Goal: Information Seeking & Learning: Check status

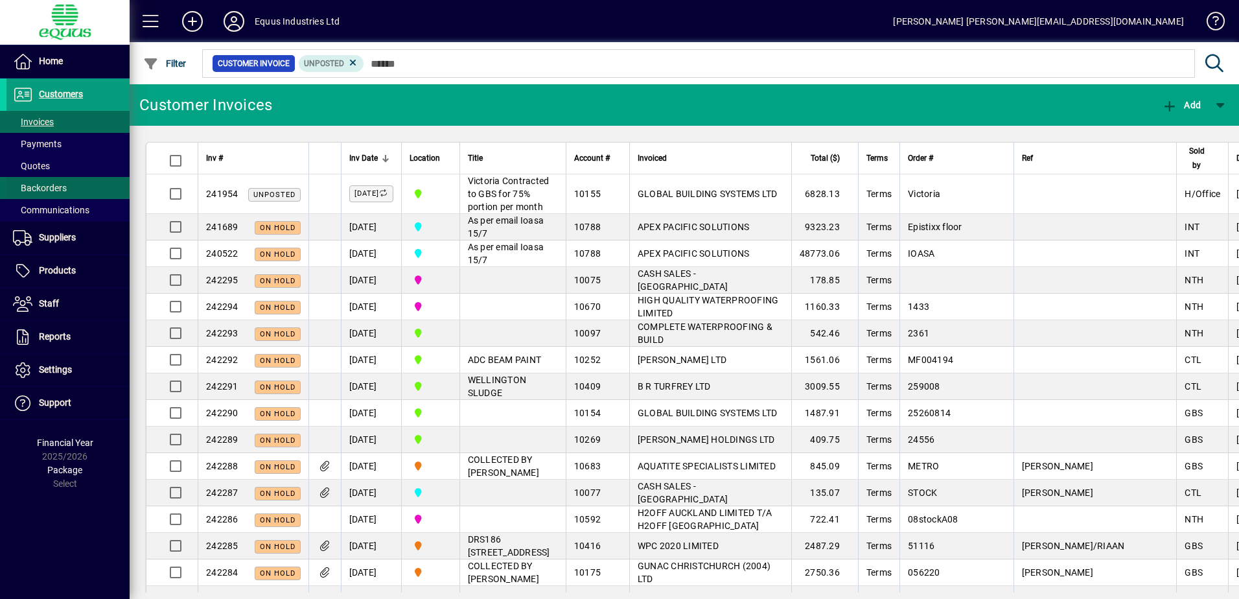
drag, startPoint x: 0, startPoint y: 0, endPoint x: 25, endPoint y: 190, distance: 192.1
click at [53, 91] on span "Customers" at bounding box center [61, 94] width 44 height 10
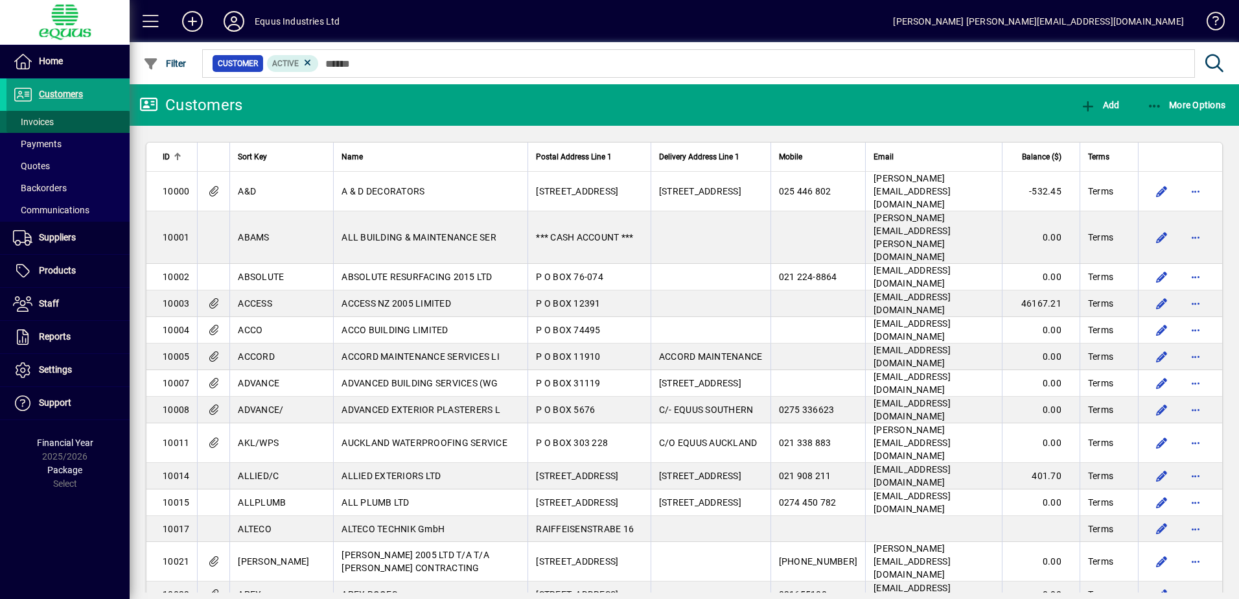
click at [45, 122] on span "Invoices" at bounding box center [33, 122] width 41 height 10
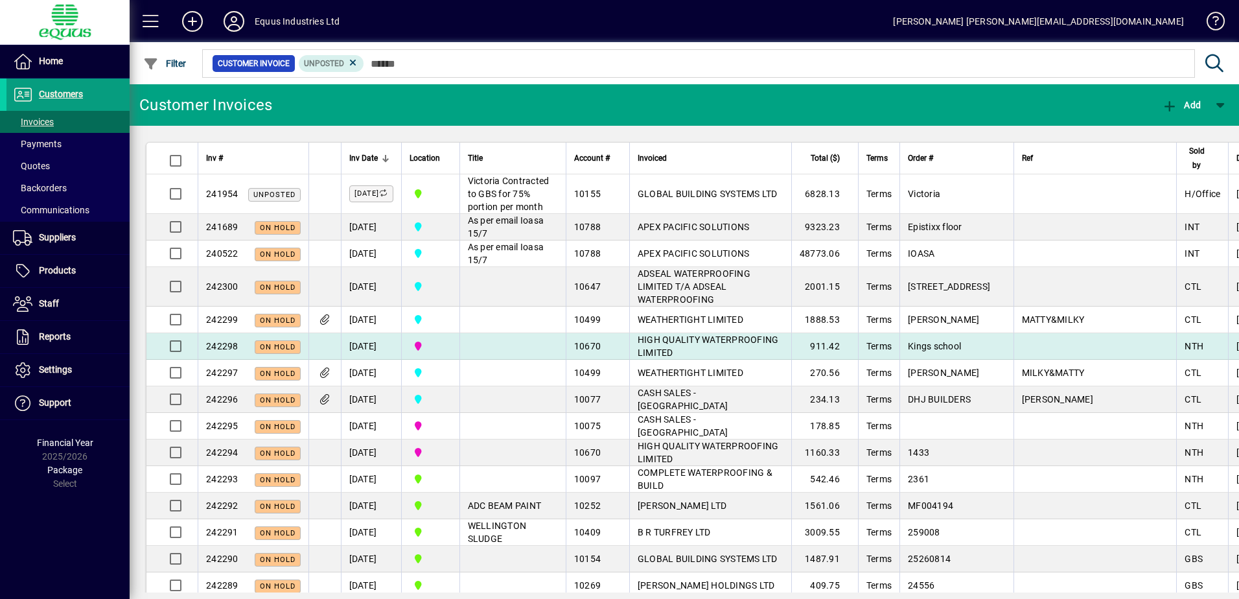
click at [674, 358] on span "HIGH QUALITY WATERPROOFING LIMITED" at bounding box center [707, 345] width 141 height 23
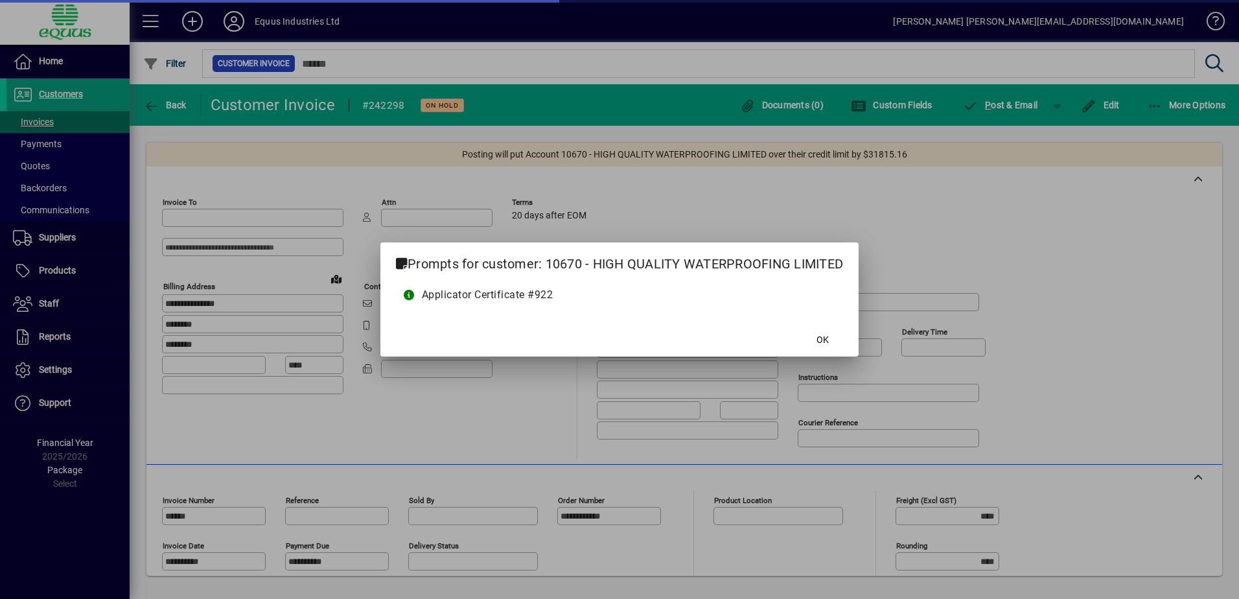
type input "**********"
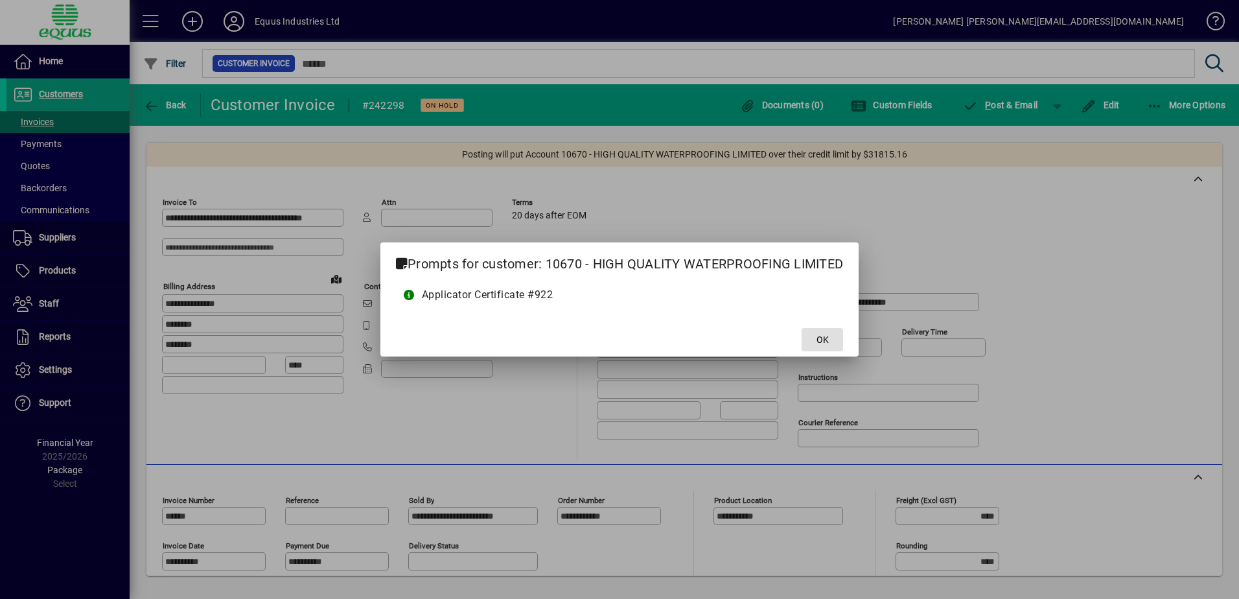
click at [833, 337] on span at bounding box center [821, 339] width 41 height 31
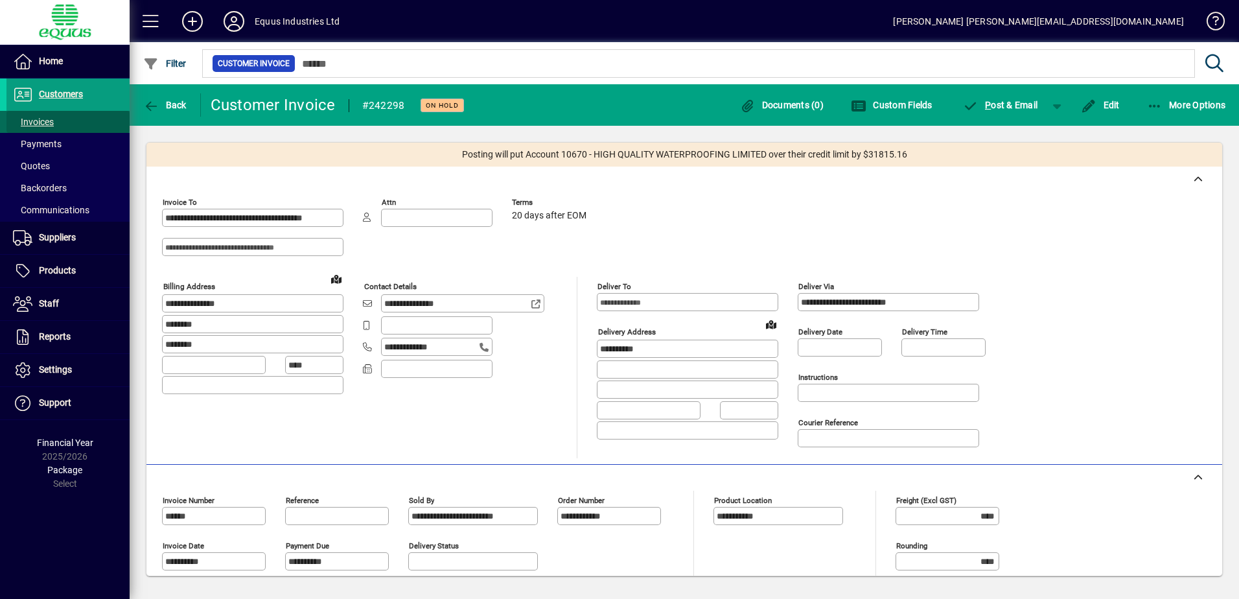
click at [58, 120] on span at bounding box center [67, 121] width 123 height 31
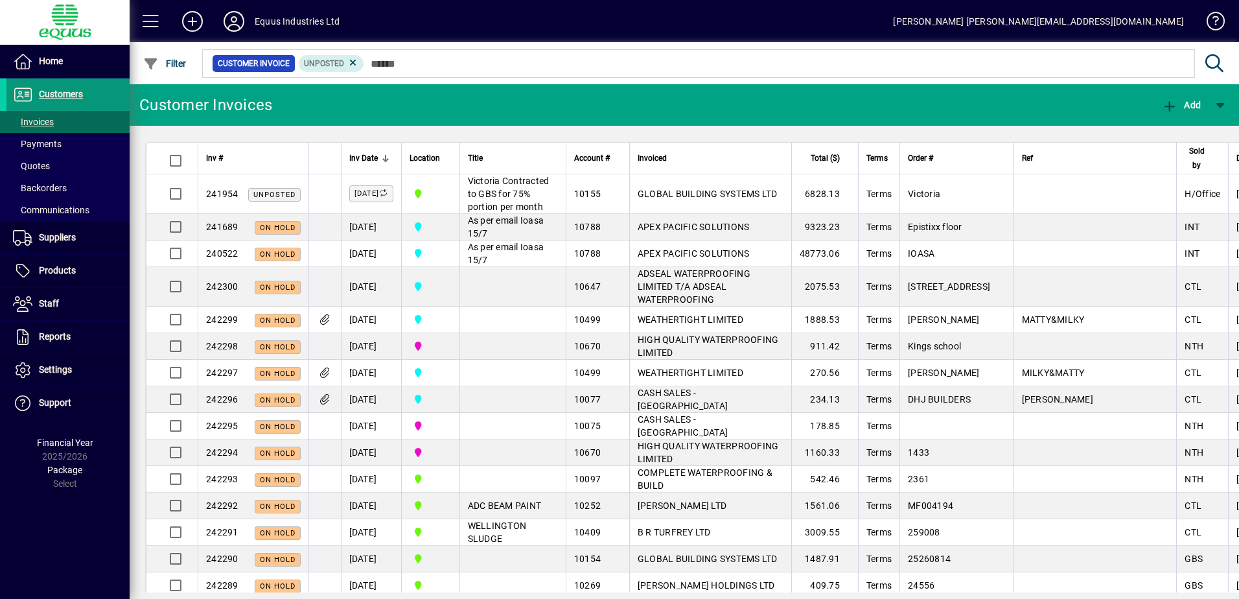
click at [81, 90] on span "Customers" at bounding box center [61, 94] width 44 height 10
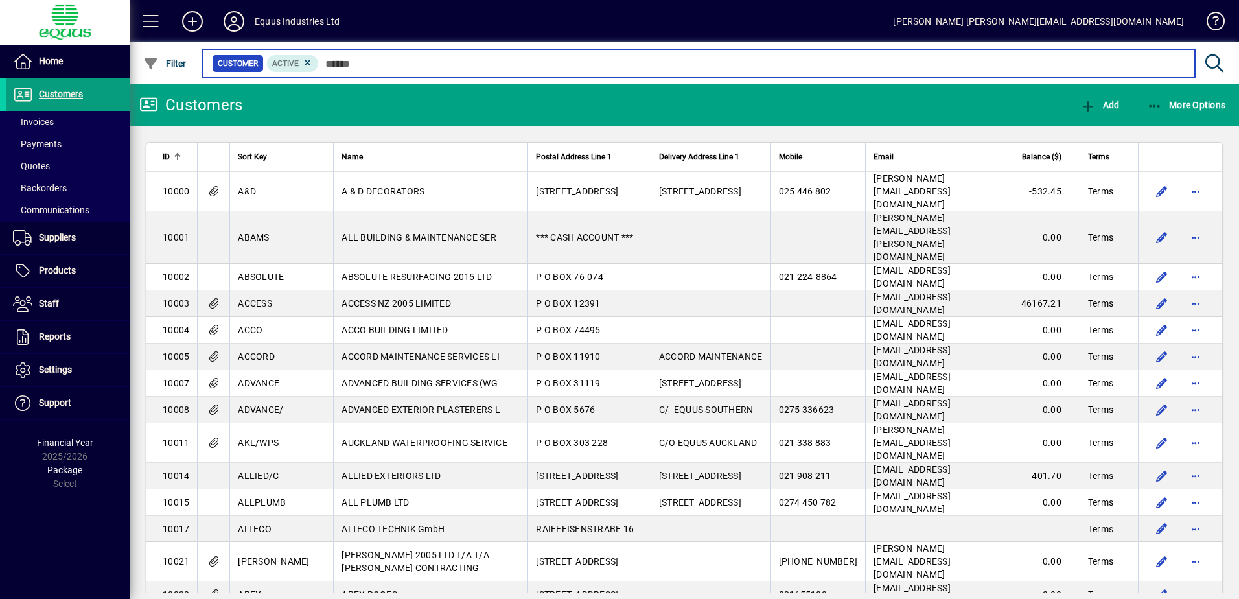
click at [347, 63] on input "text" at bounding box center [751, 63] width 865 height 18
click at [335, 62] on input "text" at bounding box center [751, 63] width 865 height 18
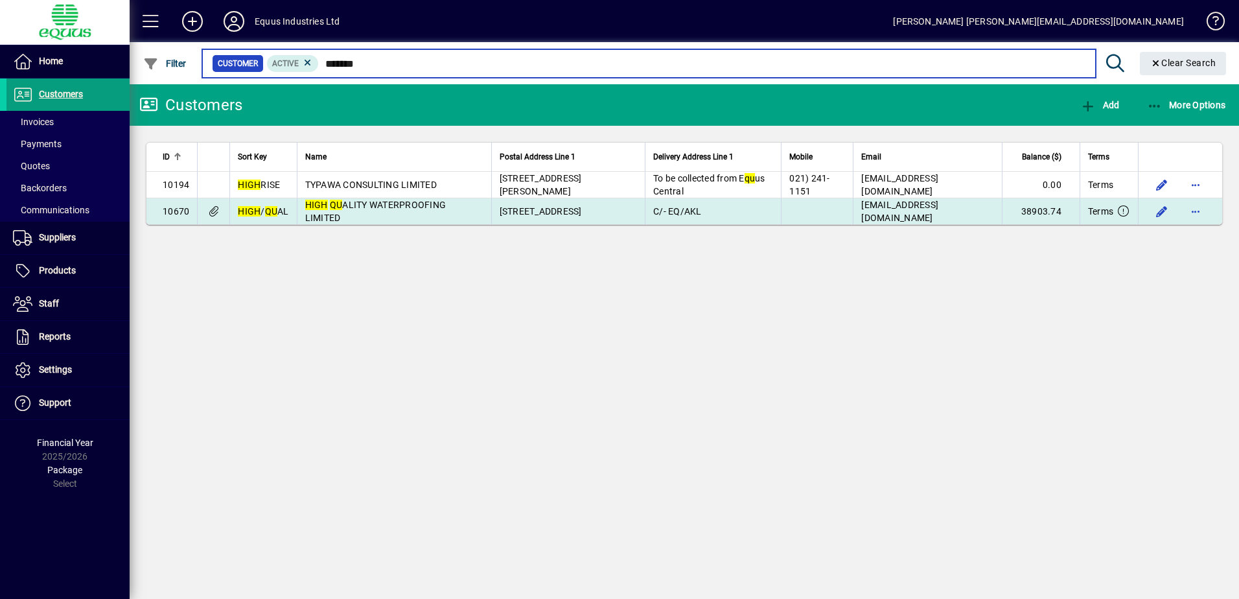
type input "*******"
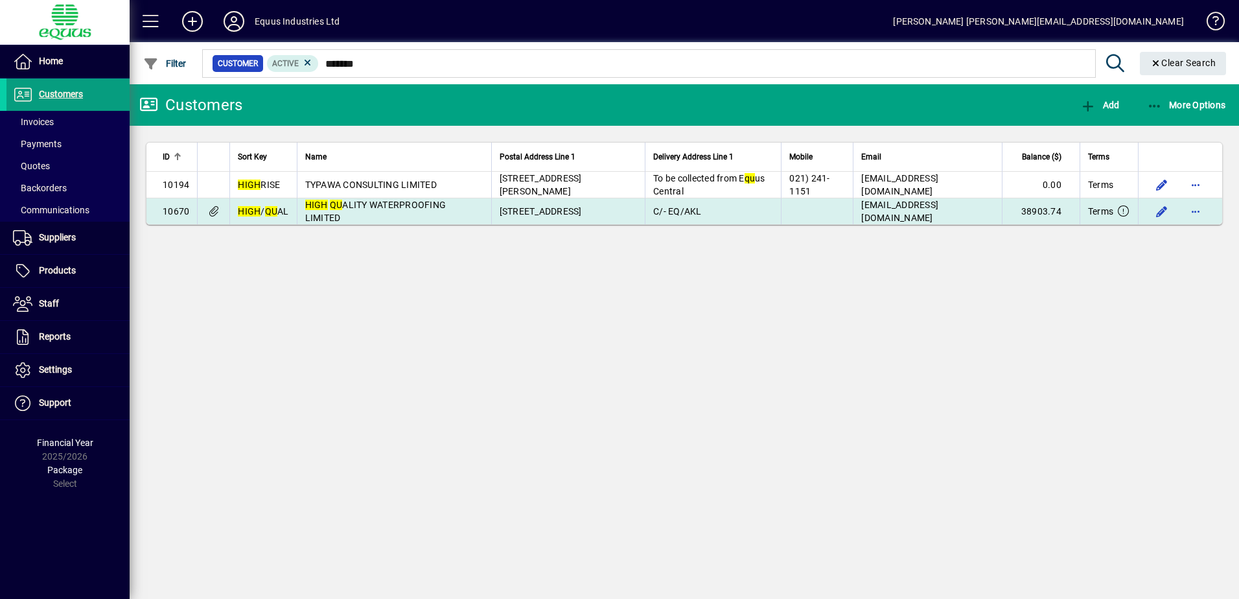
click at [389, 209] on span "HIGH QU ALITY WATERPROOFING LIMITED" at bounding box center [375, 211] width 141 height 23
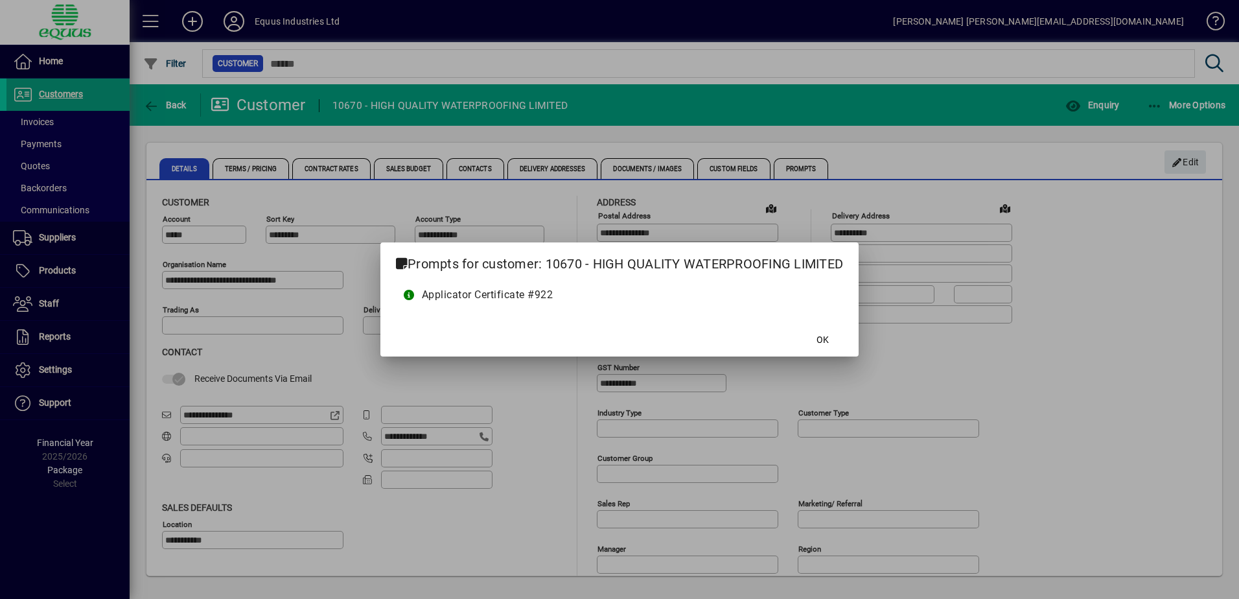
type input "**********"
click at [826, 338] on span "OK" at bounding box center [822, 340] width 12 height 14
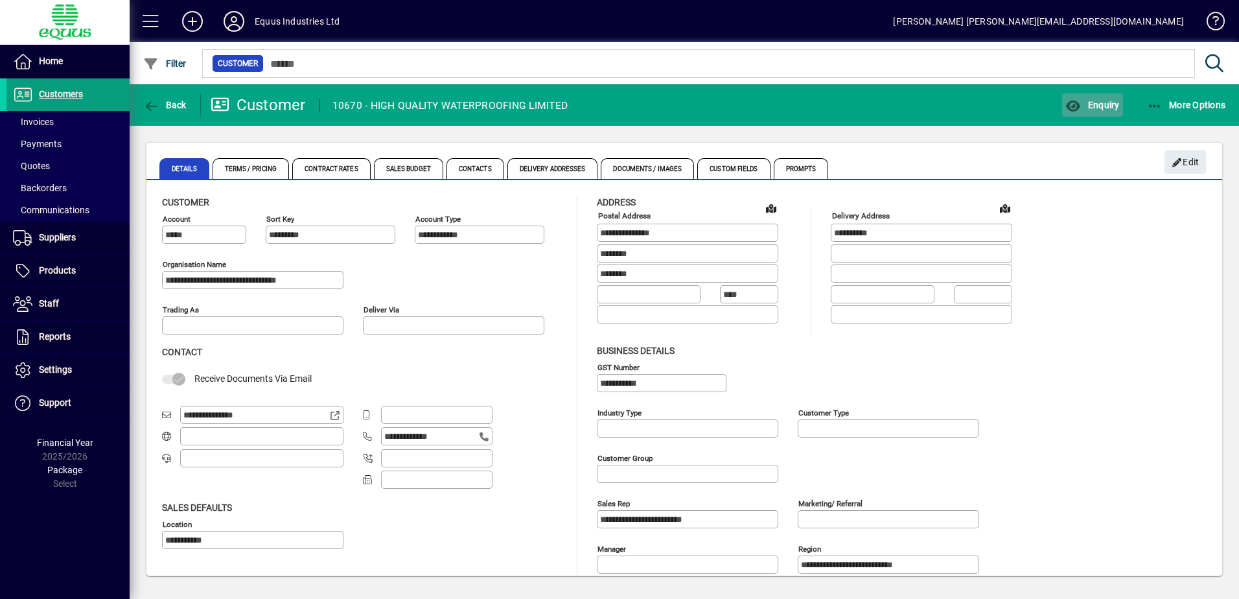
click at [1093, 101] on span "Enquiry" at bounding box center [1092, 105] width 54 height 10
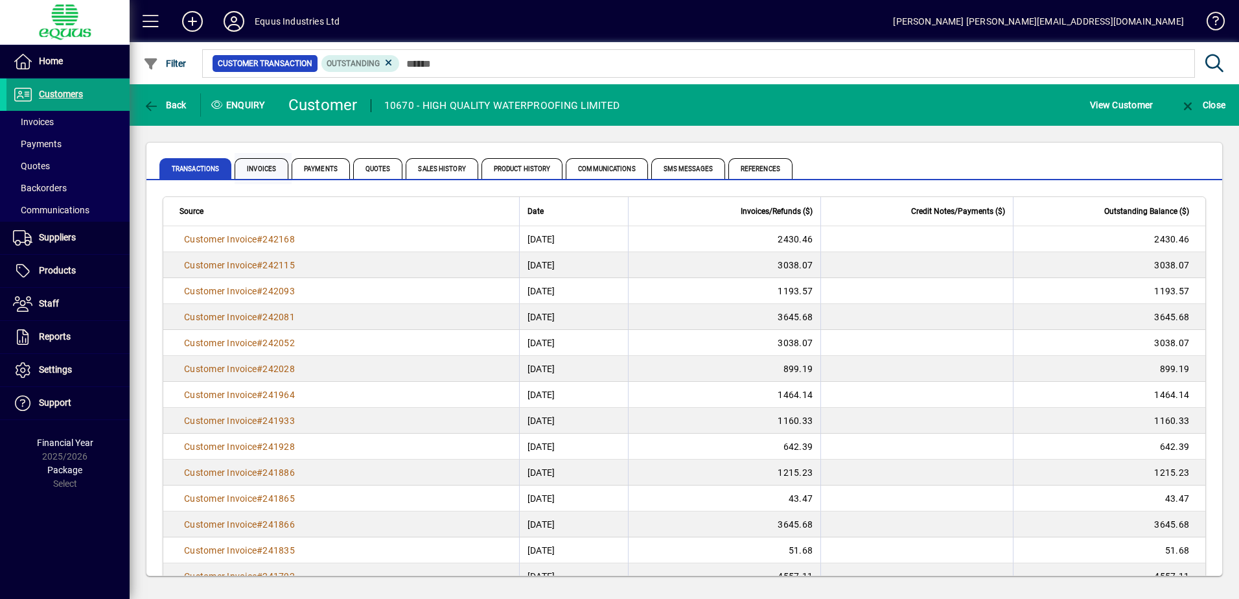
click at [253, 167] on span "Invoices" at bounding box center [261, 168] width 54 height 21
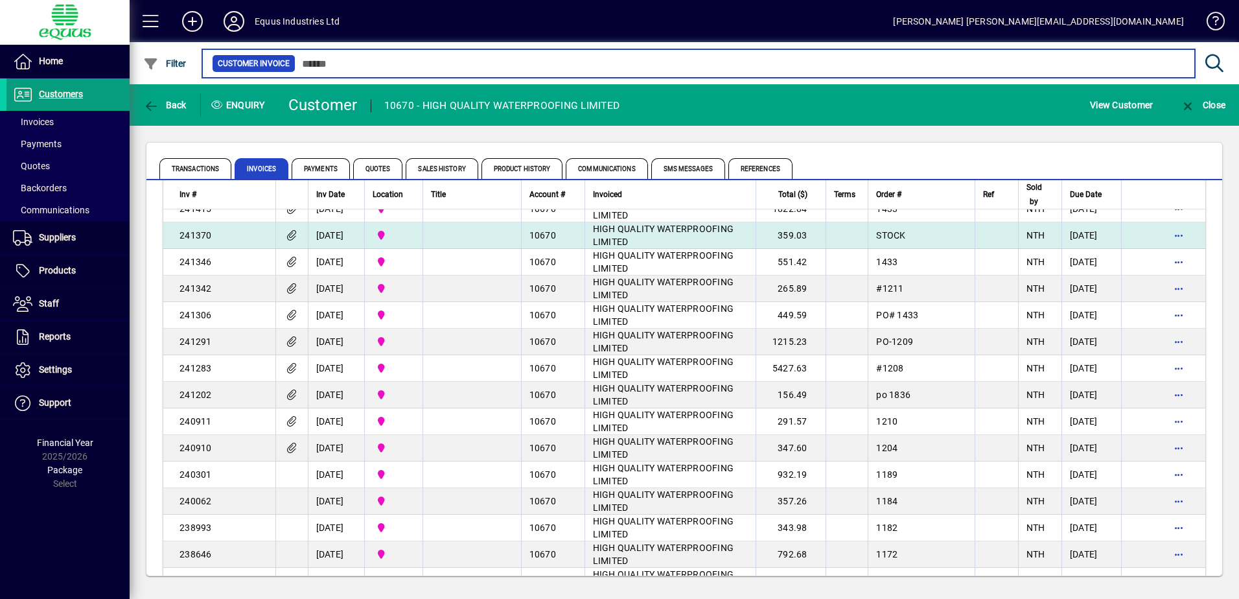
scroll to position [713, 0]
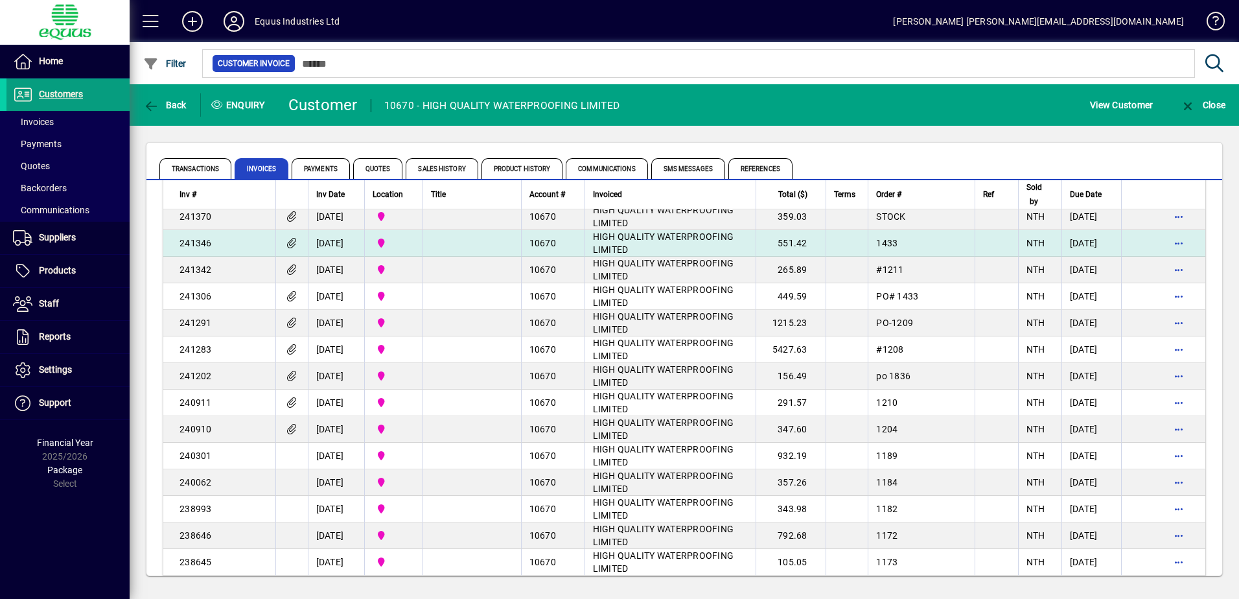
click at [604, 255] on span "HIGH QUALITY WATERPROOFING LIMITED" at bounding box center [663, 242] width 141 height 23
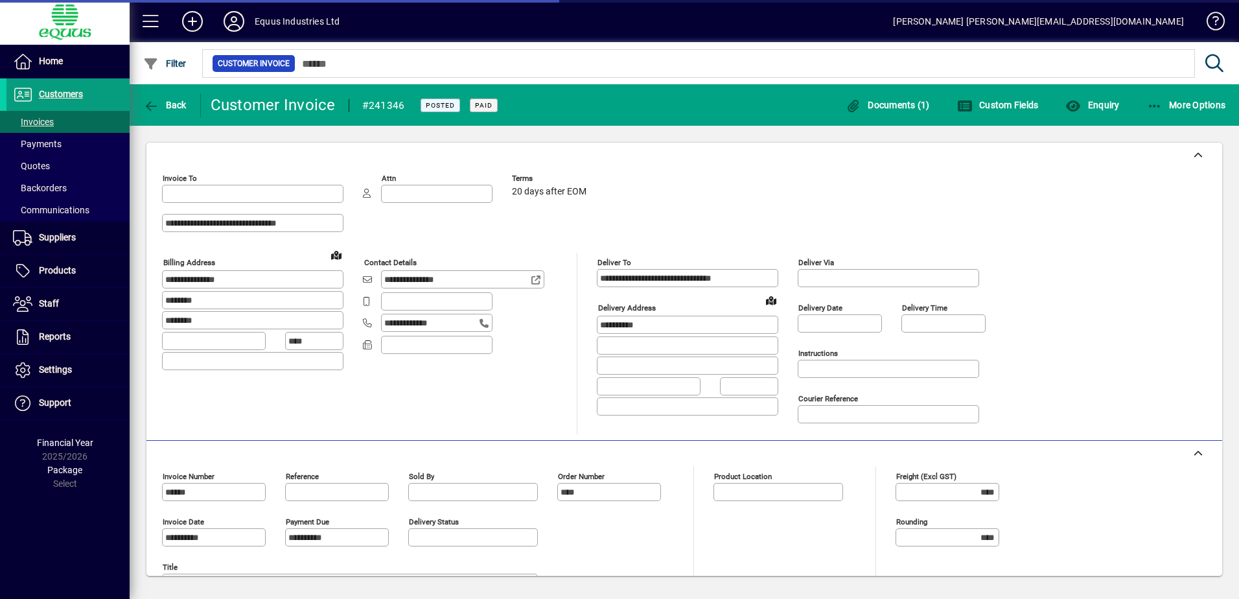
type input "**********"
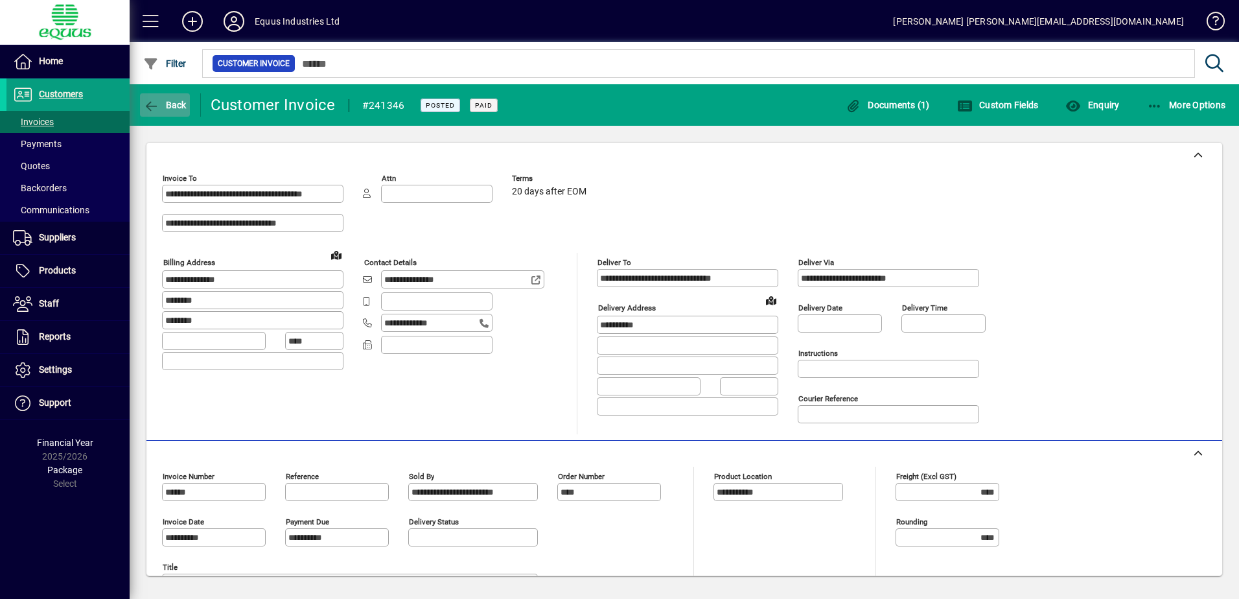
click at [148, 101] on icon "button" at bounding box center [151, 106] width 16 height 13
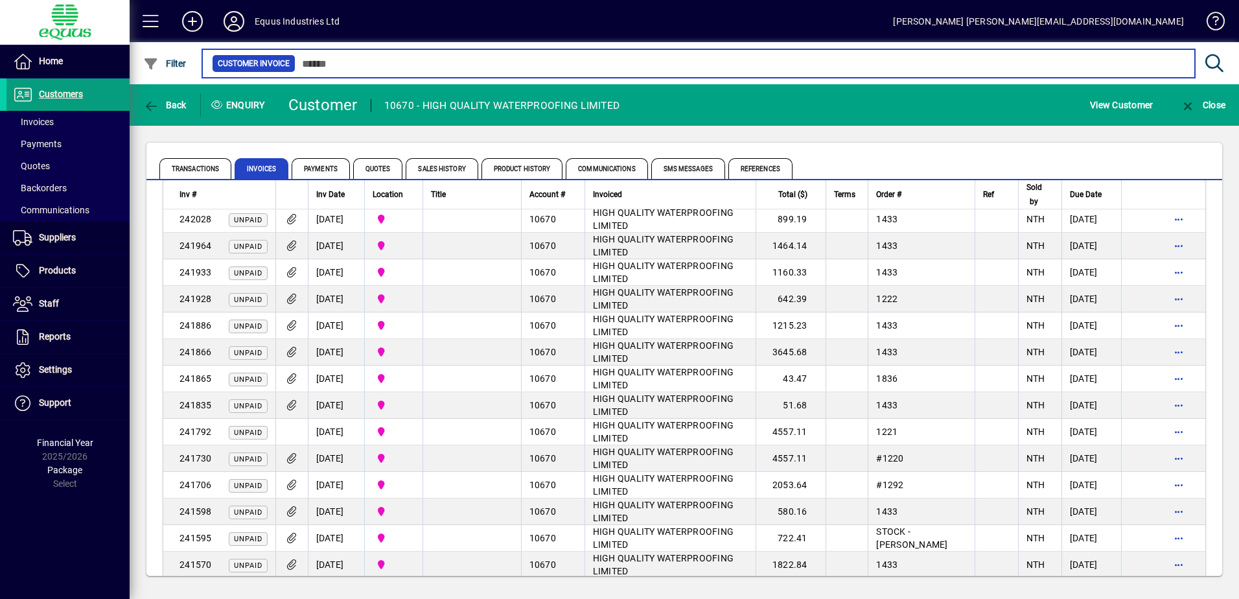
scroll to position [259, 0]
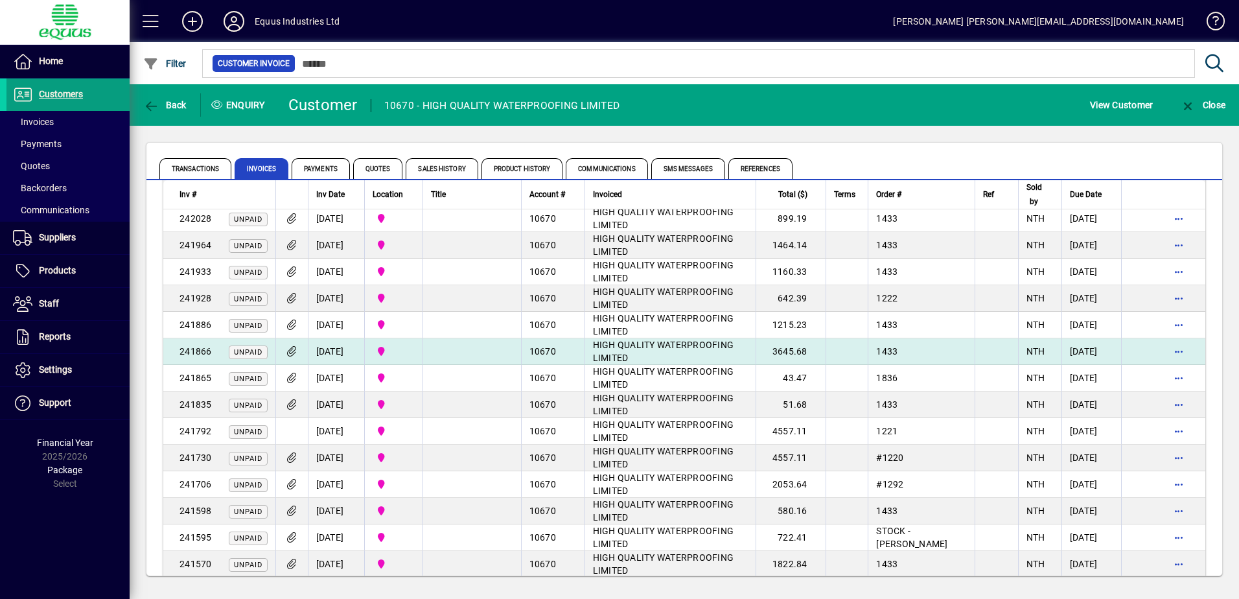
click at [623, 365] on td "HIGH QUALITY WATERPROOFING LIMITED" at bounding box center [669, 351] width 171 height 27
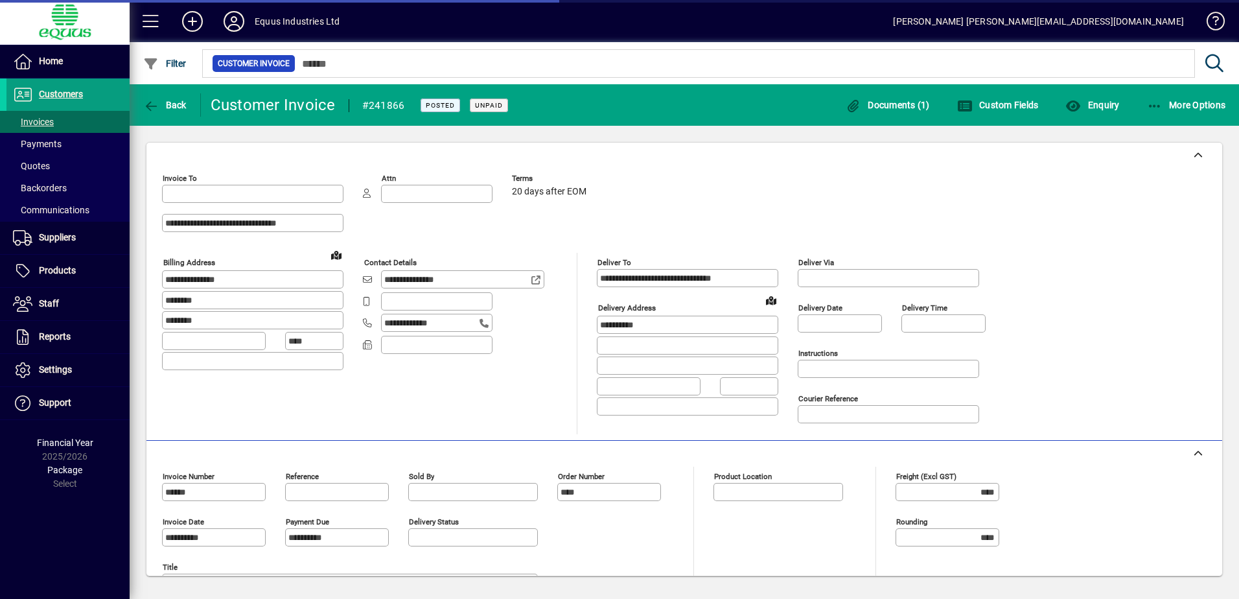
type input "**********"
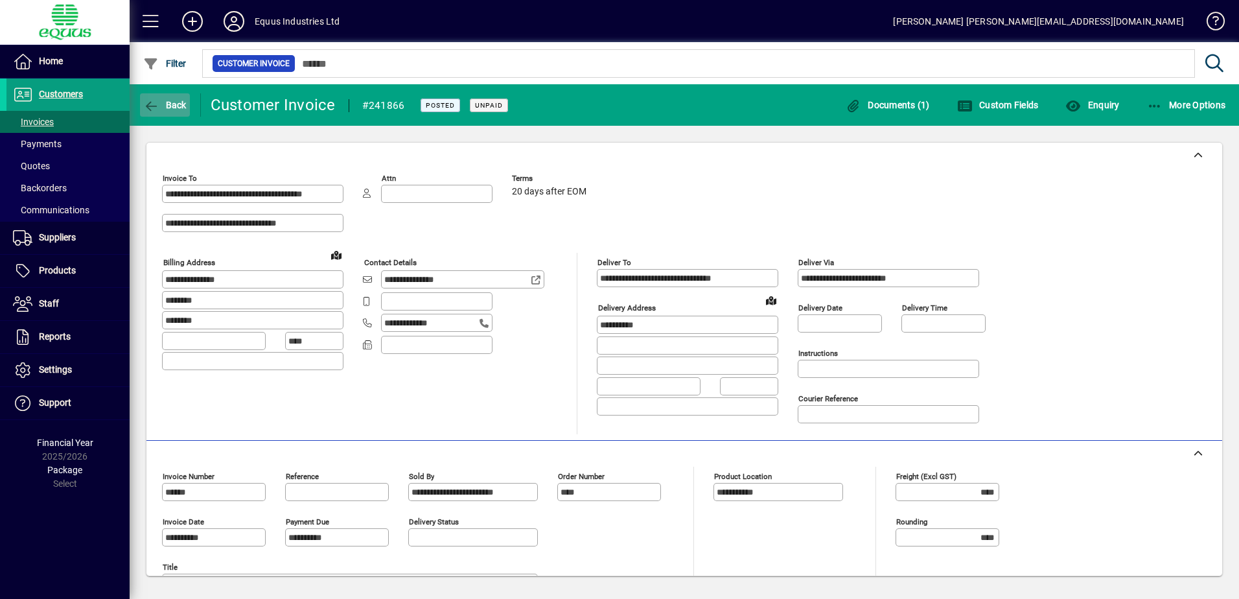
click at [152, 102] on icon "button" at bounding box center [151, 106] width 16 height 13
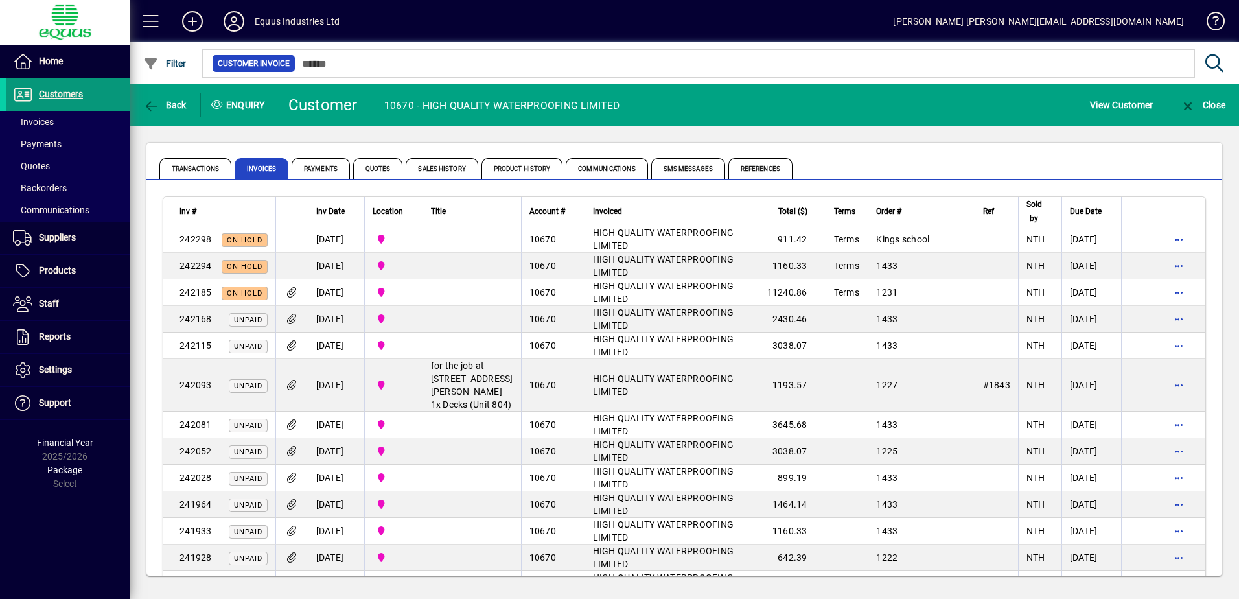
click at [58, 97] on span "Customers" at bounding box center [61, 94] width 44 height 10
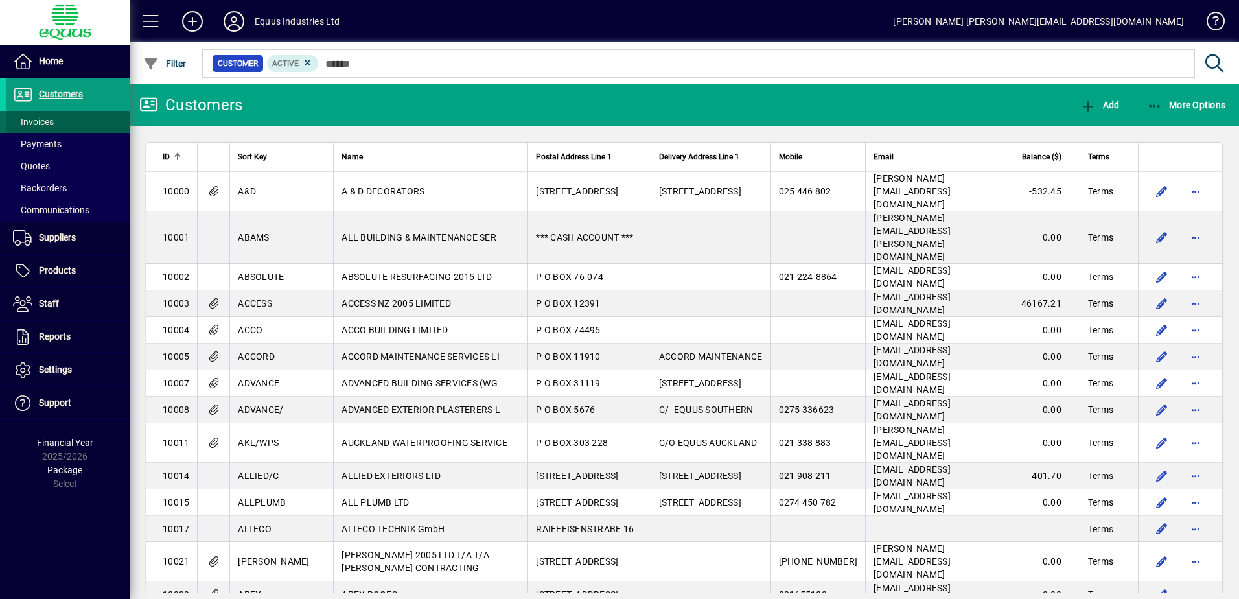
click at [41, 121] on span "Invoices" at bounding box center [33, 122] width 41 height 10
